Goal: Check status

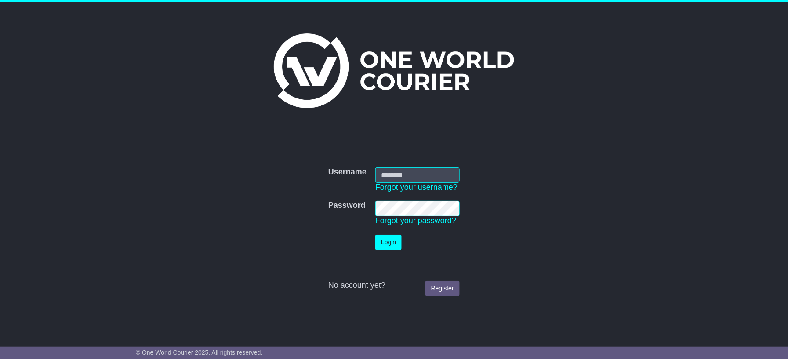
type input "**********"
click at [390, 245] on button "Login" at bounding box center [388, 242] width 26 height 15
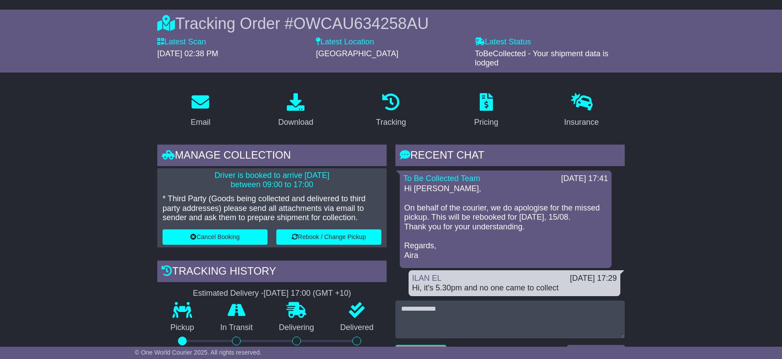
scroll to position [83, 0]
